Goal: Navigation & Orientation: Find specific page/section

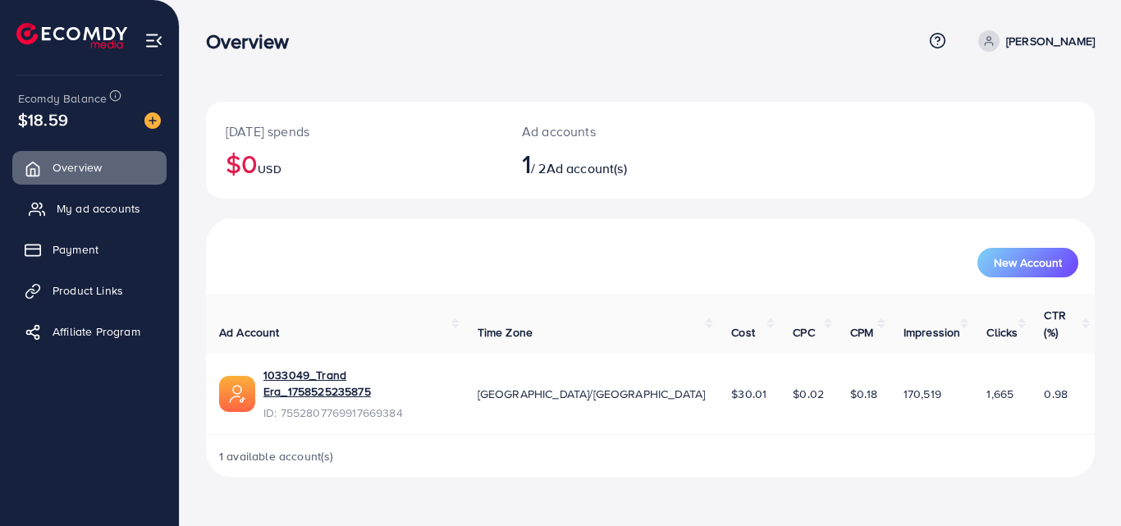
click at [98, 213] on span "My ad accounts" at bounding box center [99, 208] width 84 height 16
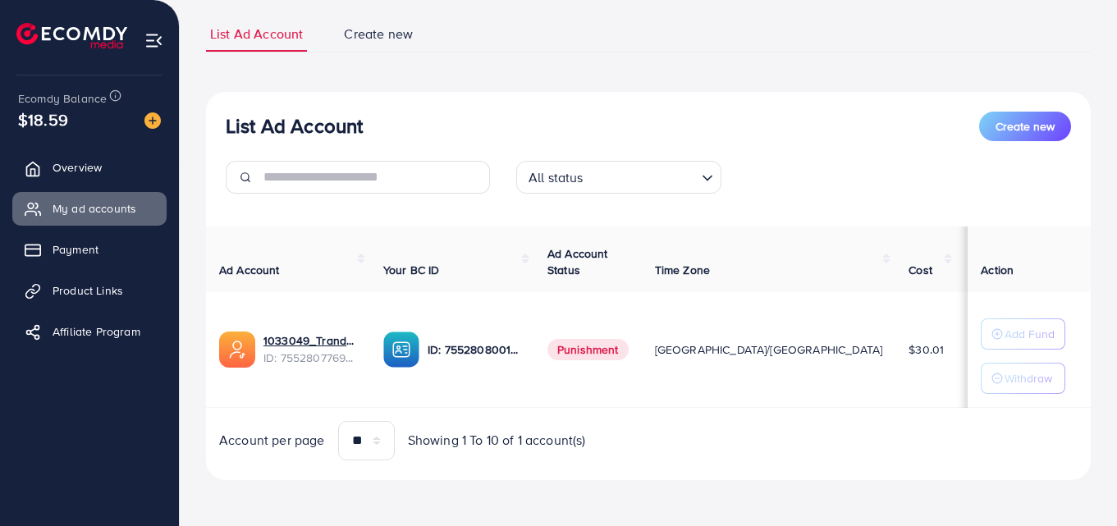
scroll to position [108, 0]
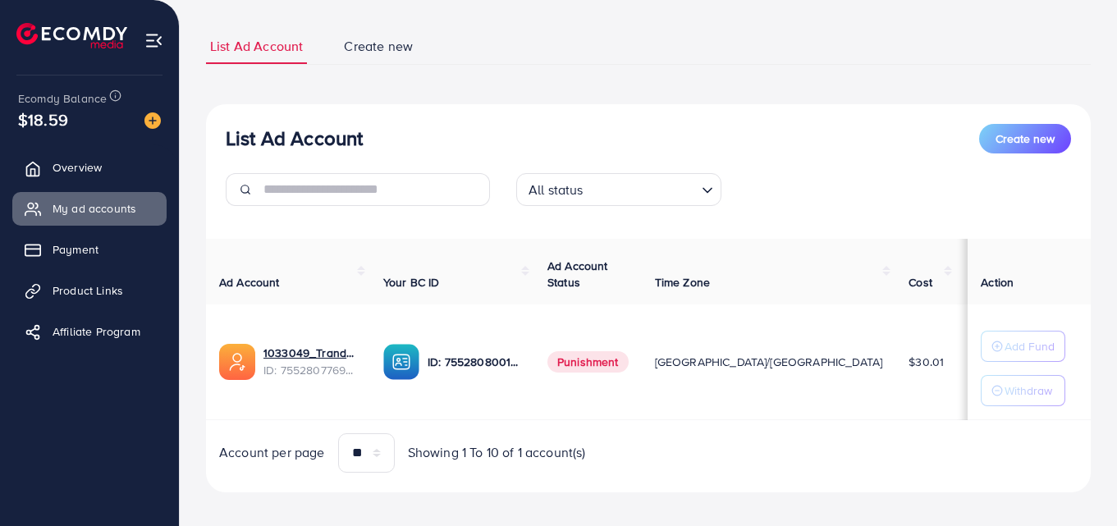
scroll to position [0, 100]
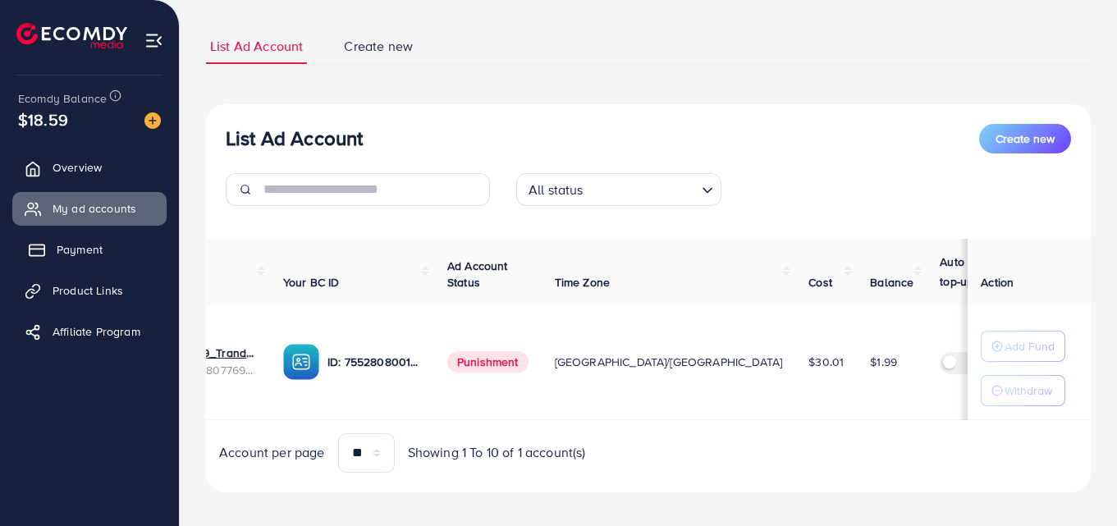
click at [70, 257] on span "Payment" at bounding box center [80, 249] width 46 height 16
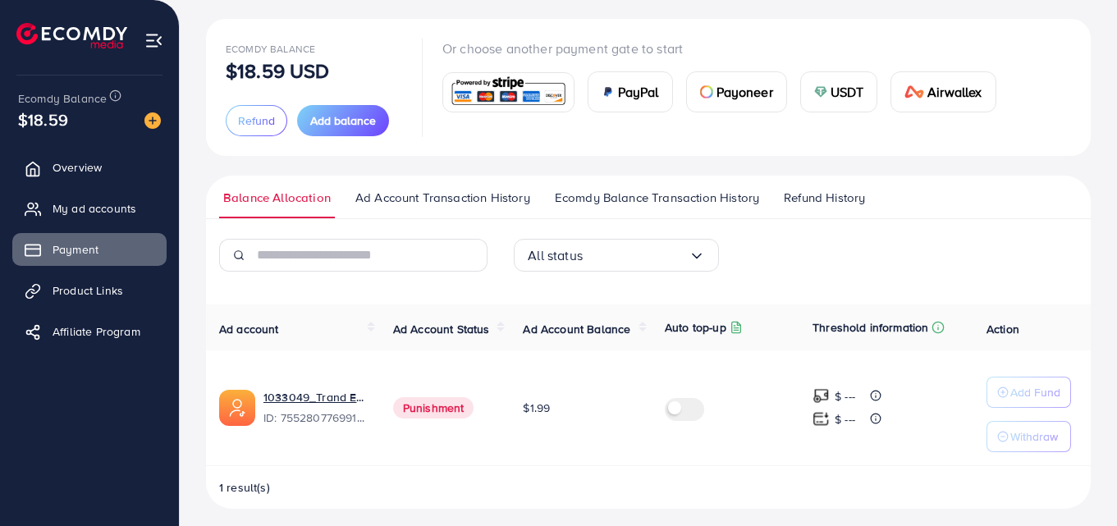
scroll to position [92, 0]
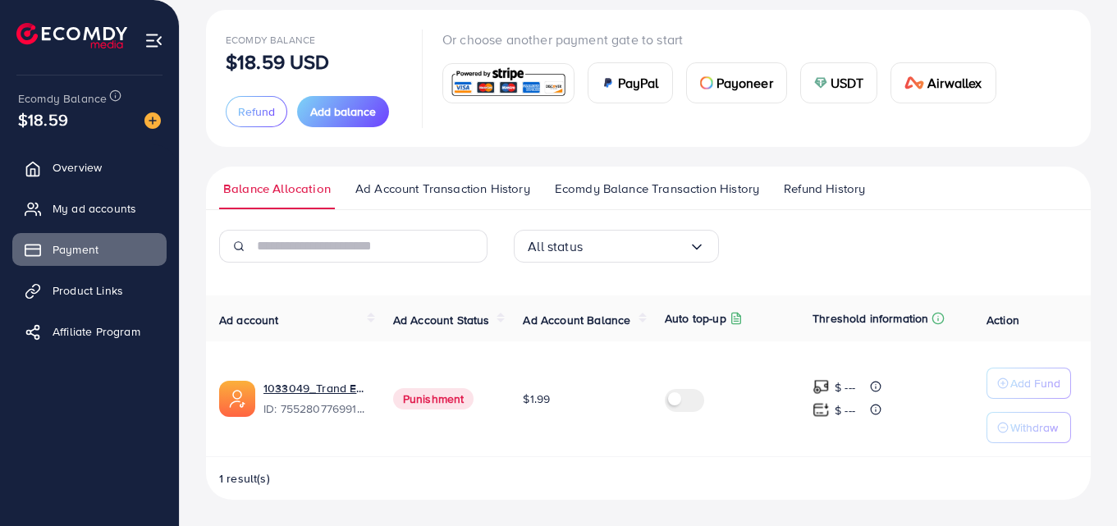
click at [423, 397] on span "Punishment" at bounding box center [433, 398] width 81 height 21
click at [61, 295] on span "Product Links" at bounding box center [92, 290] width 71 height 16
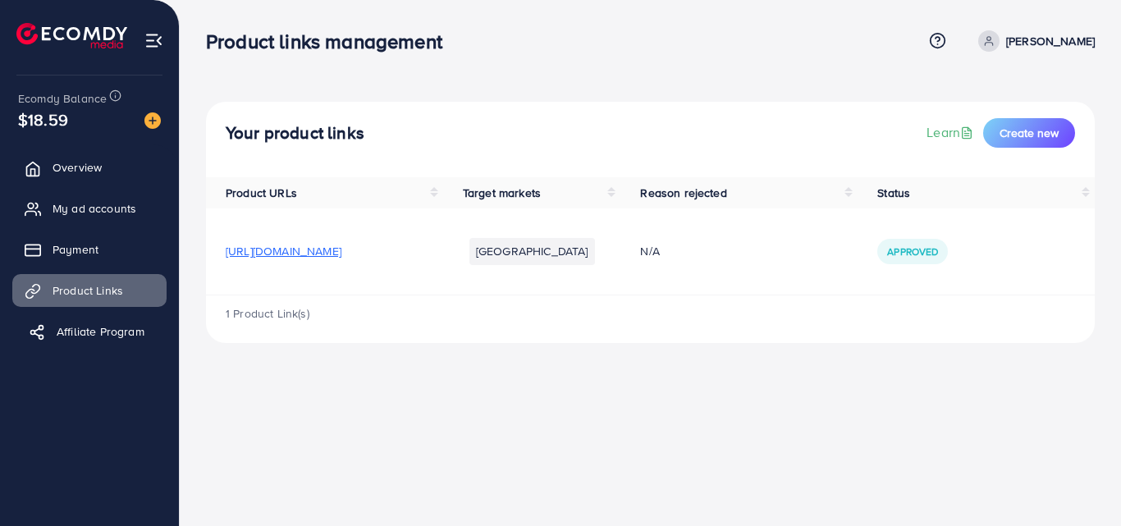
click at [70, 316] on link "Affiliate Program" at bounding box center [89, 331] width 154 height 33
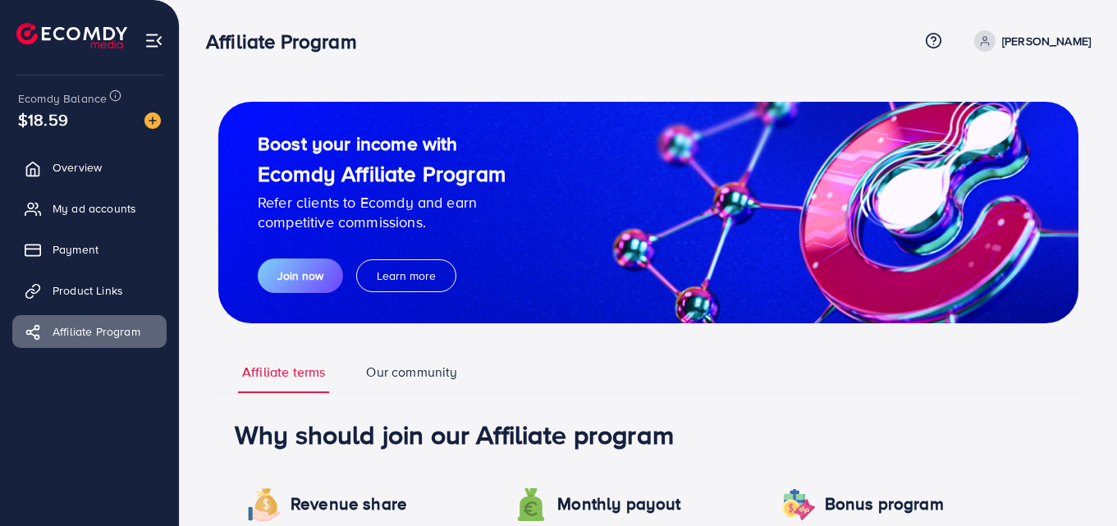
click at [78, 272] on ul "Overview My ad accounts Payment Product Links Affiliate Program" at bounding box center [89, 254] width 179 height 221
